Goal: Information Seeking & Learning: Learn about a topic

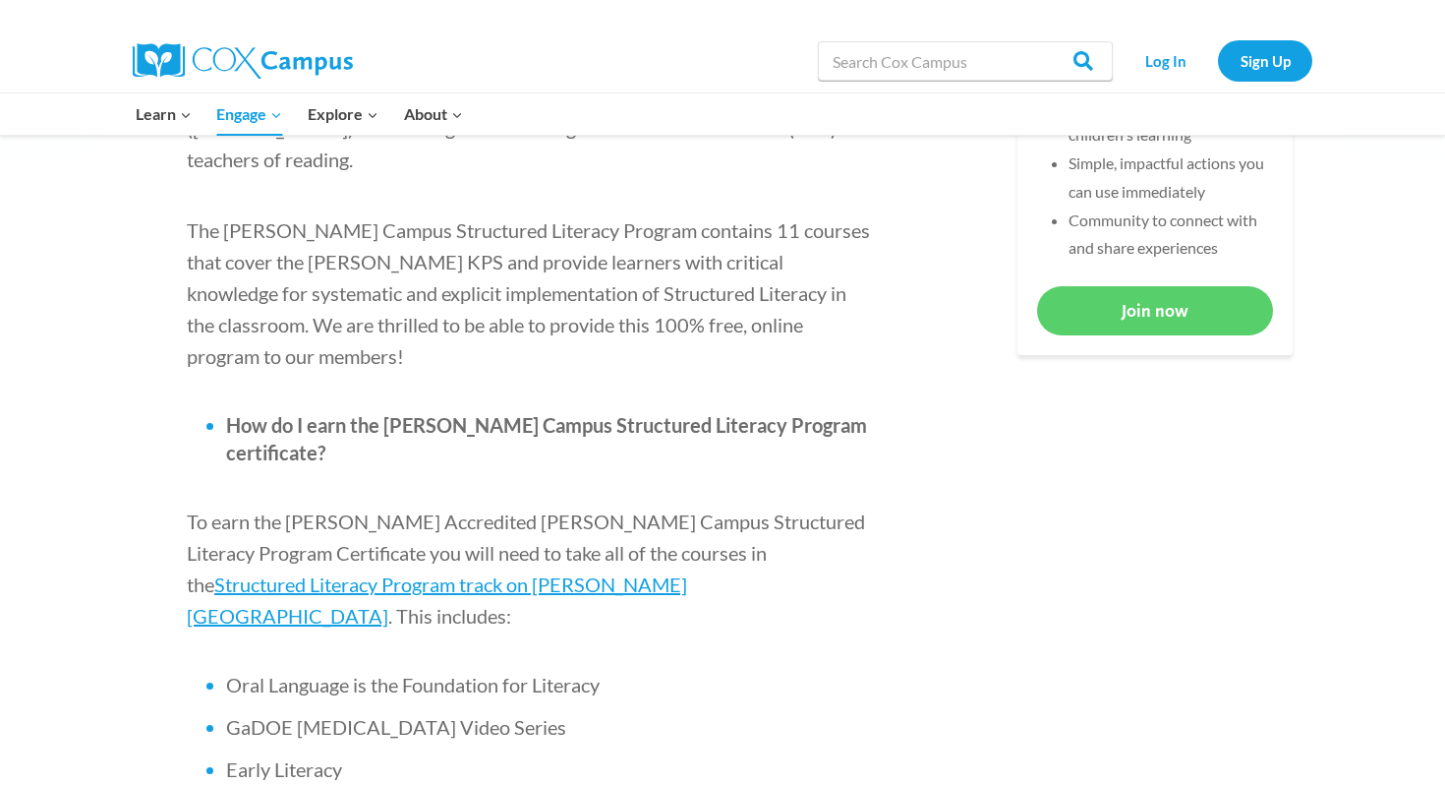
scroll to position [973, 0]
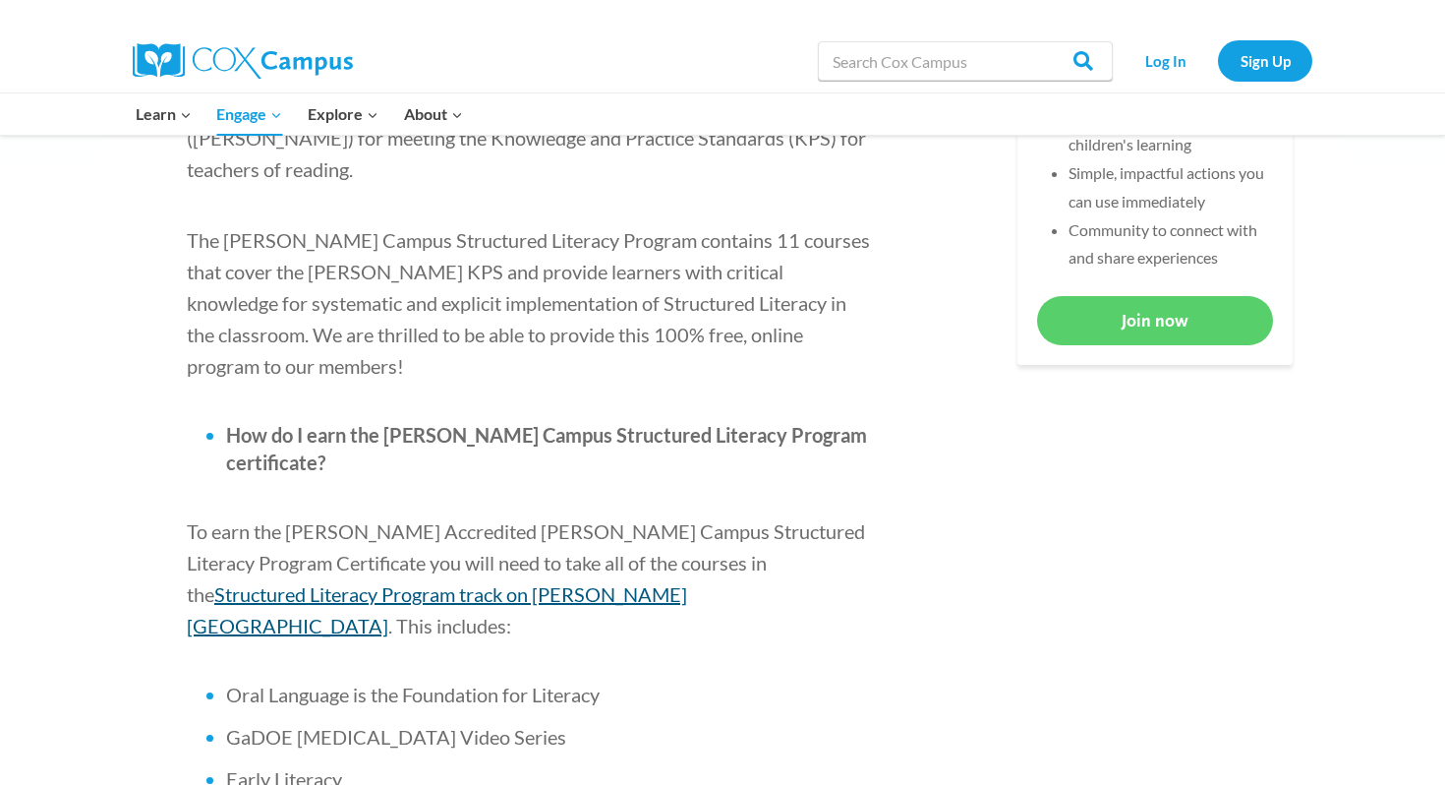
click at [687, 582] on span "Structured Literacy Program track on [PERSON_NAME][GEOGRAPHIC_DATA]" at bounding box center [437, 609] width 501 height 55
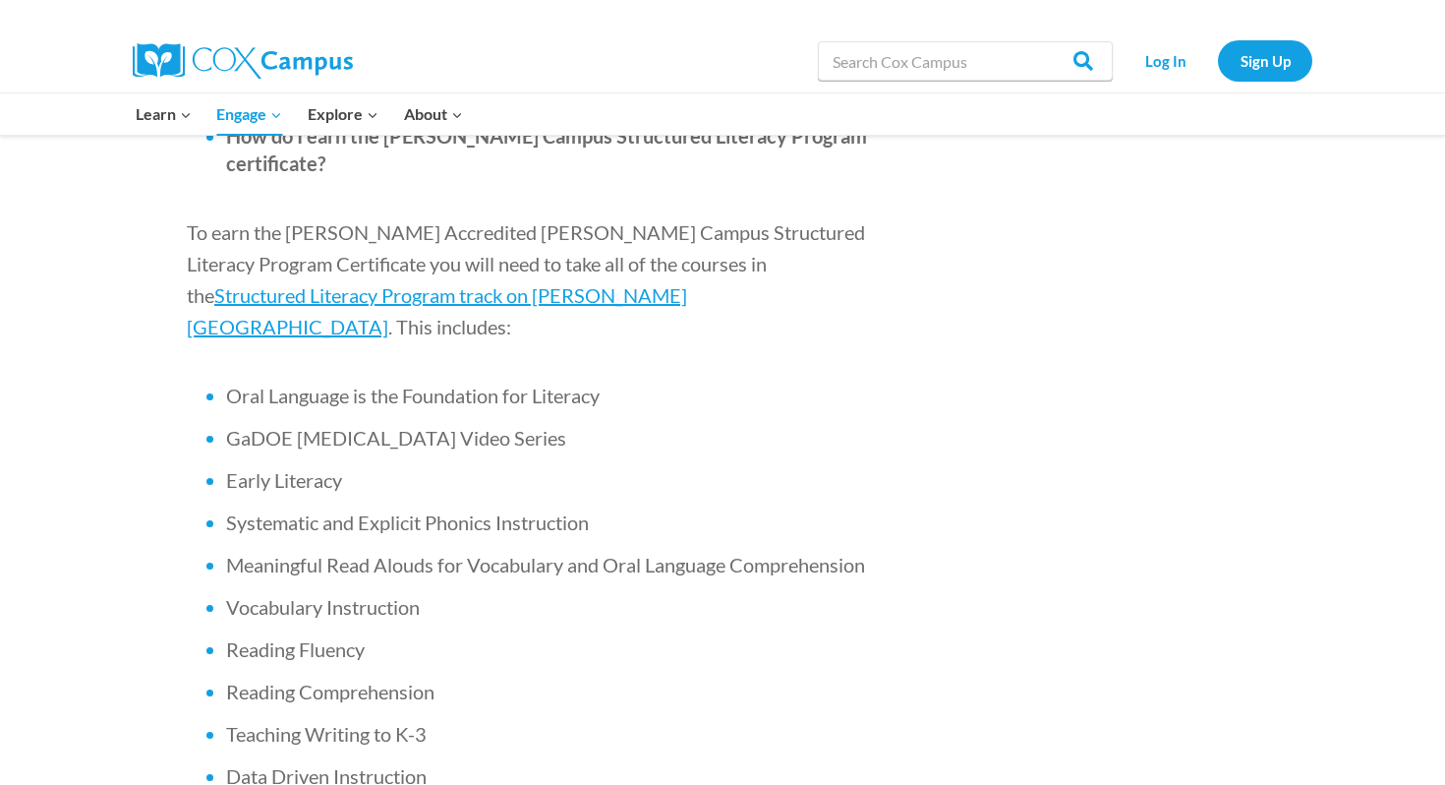
scroll to position [1257, 0]
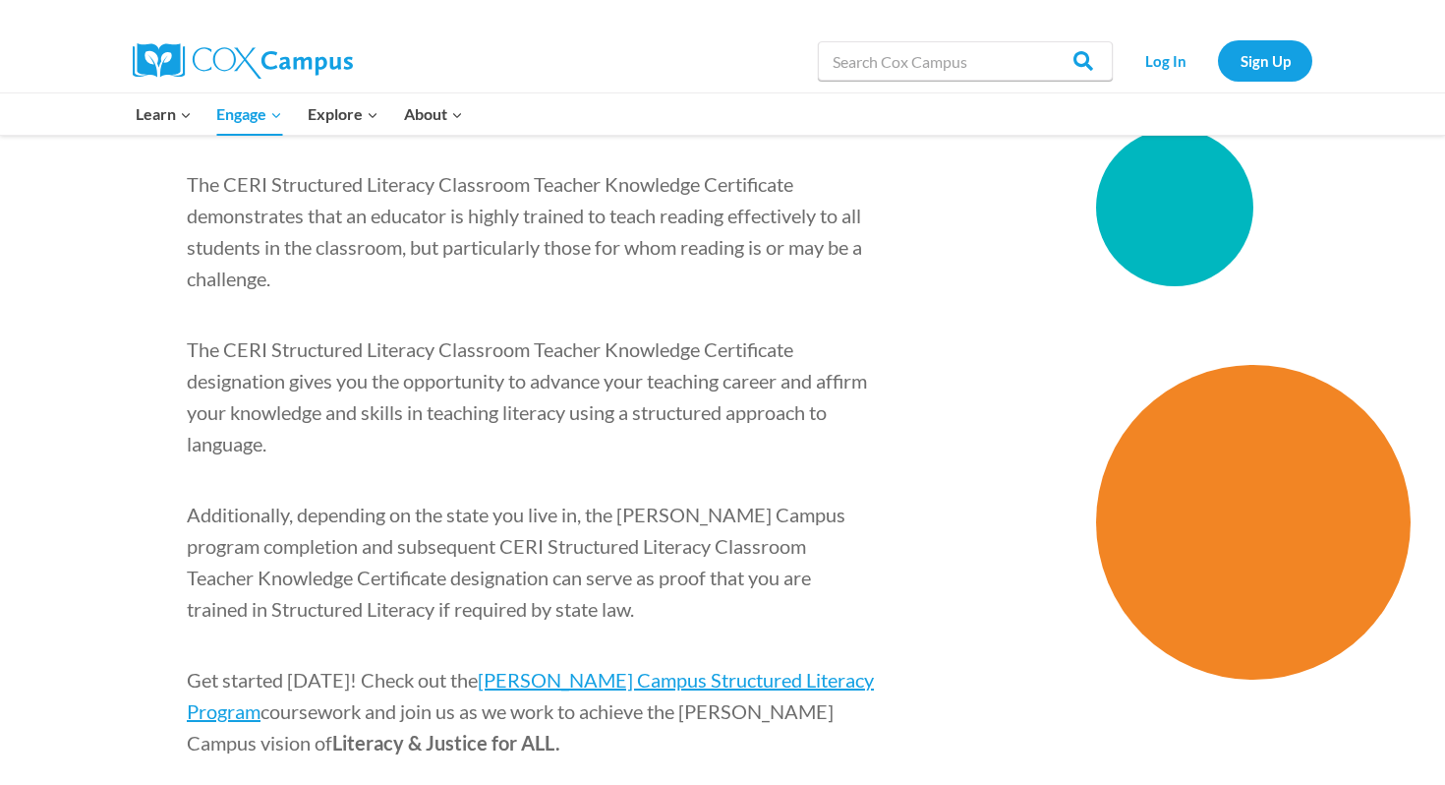
scroll to position [2885, 0]
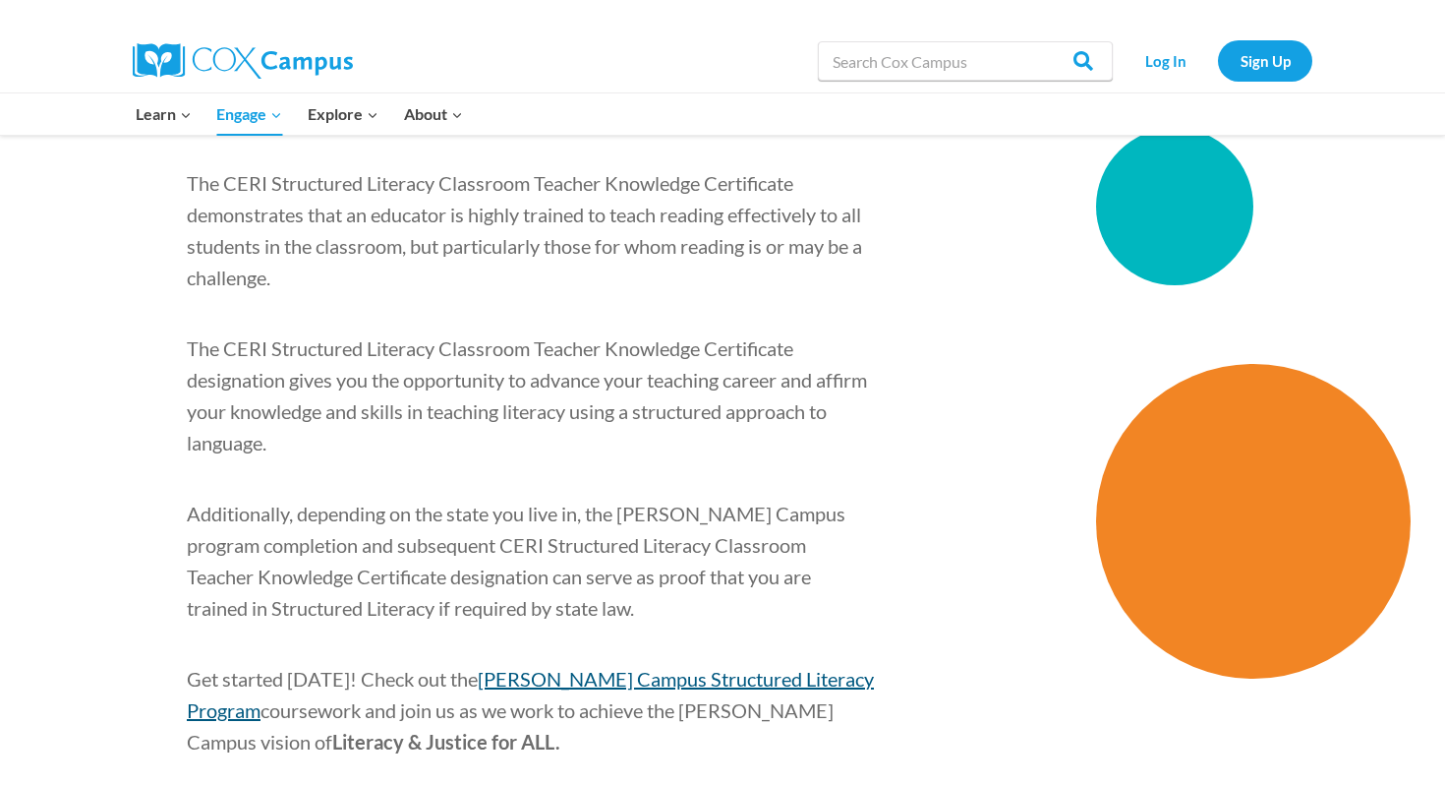
click at [664, 667] on span "[PERSON_NAME] Campus Structured Literacy Program" at bounding box center [530, 694] width 687 height 55
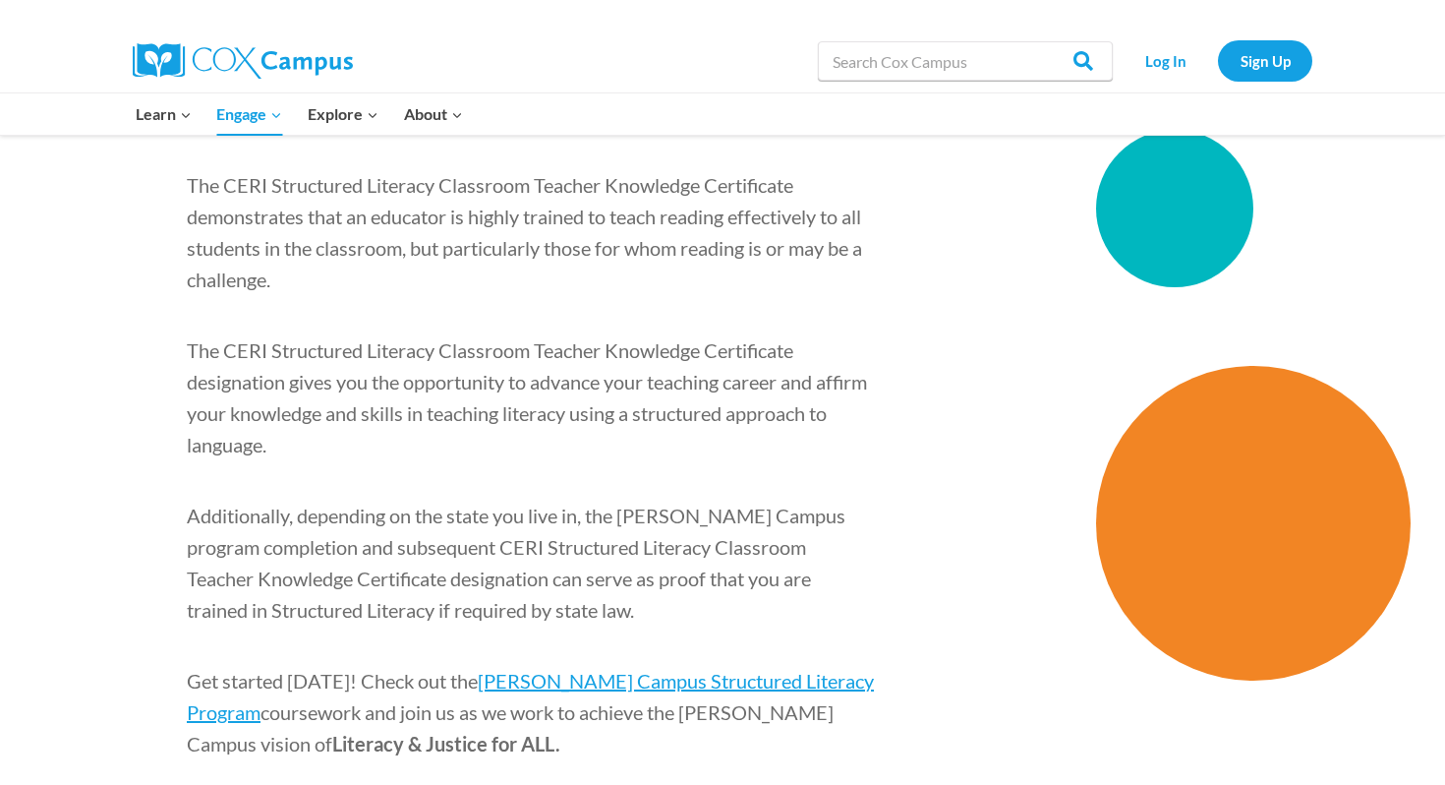
scroll to position [2885, 0]
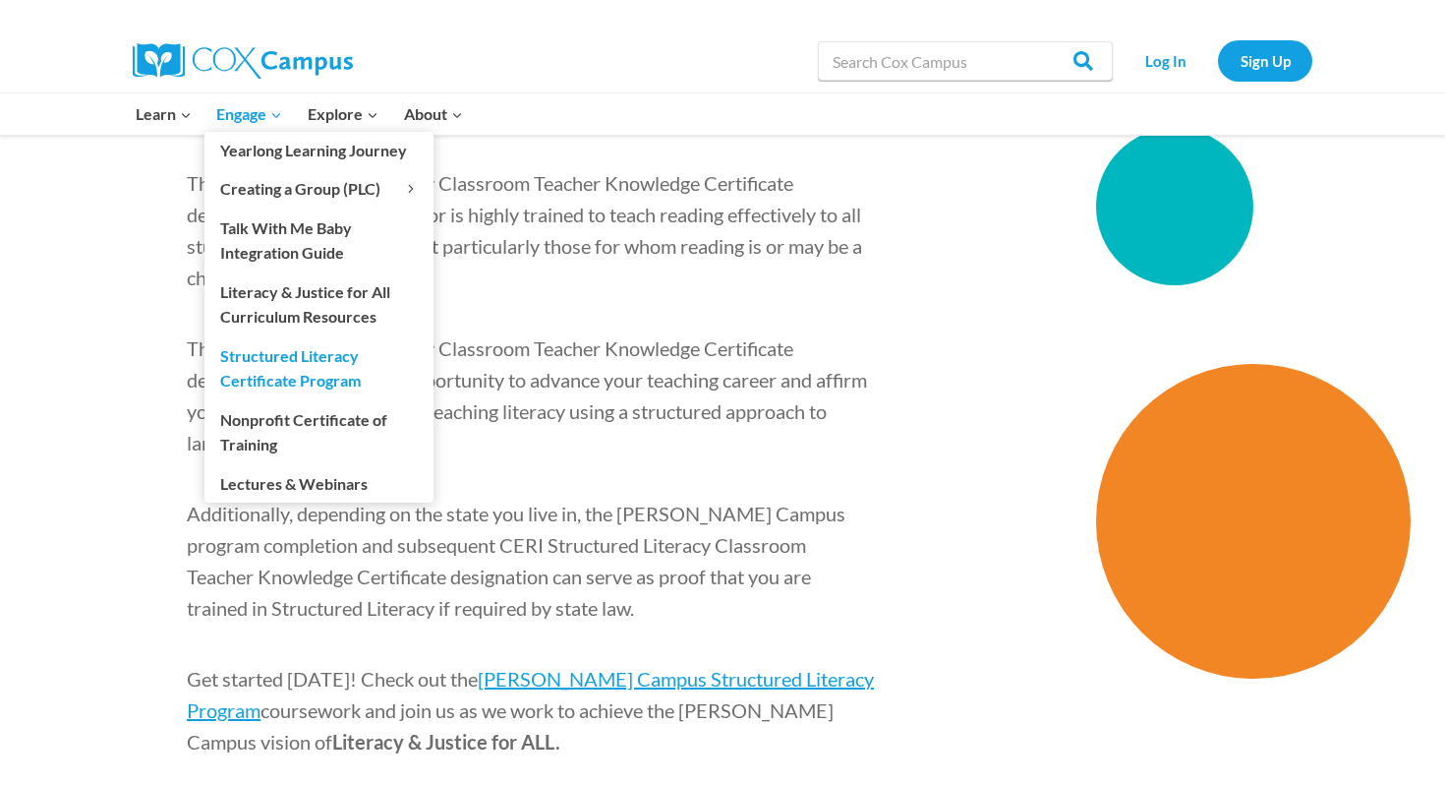
click at [255, 118] on span "Engage Expand" at bounding box center [249, 114] width 66 height 26
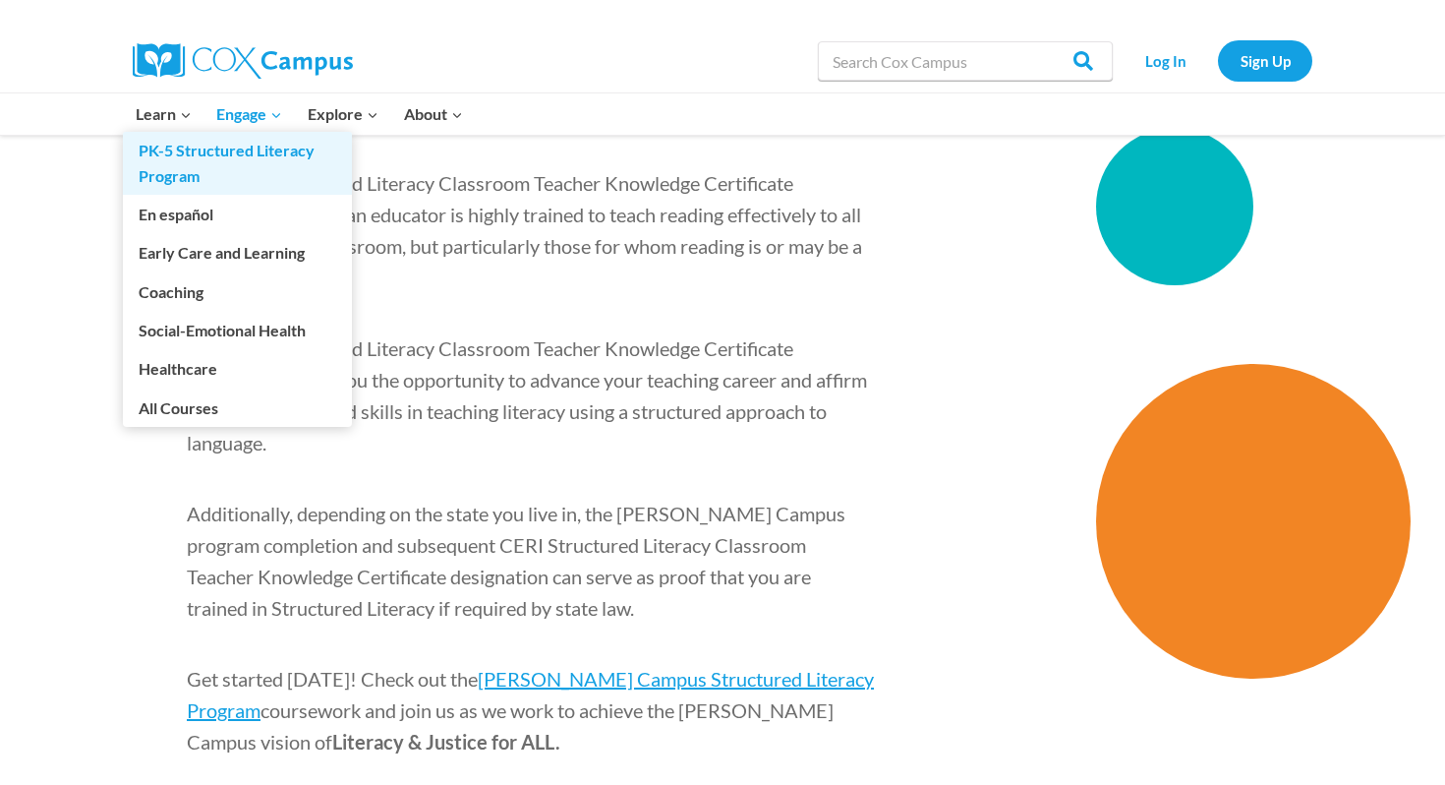
click at [188, 145] on link "PK-5 Structured Literacy Program" at bounding box center [237, 163] width 229 height 63
